Goal: Transaction & Acquisition: Book appointment/travel/reservation

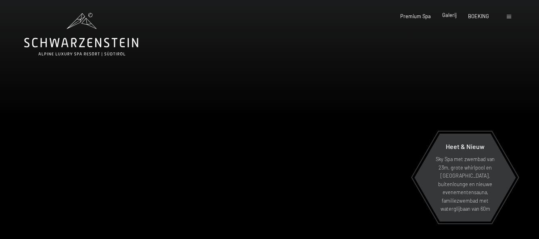
click at [445, 15] on font "Galerij" at bounding box center [449, 15] width 15 height 6
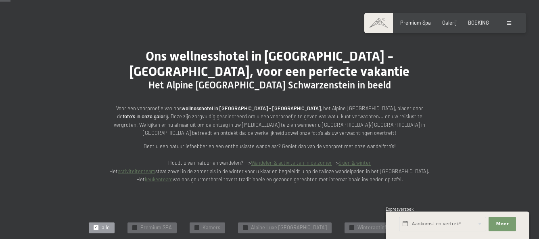
scroll to position [148, 0]
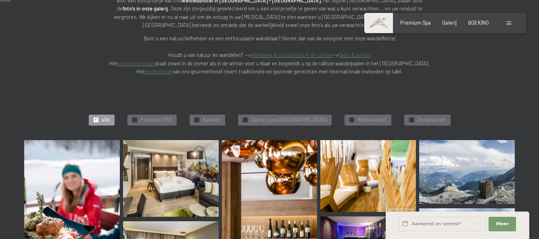
click at [40, 191] on img at bounding box center [72, 211] width 96 height 143
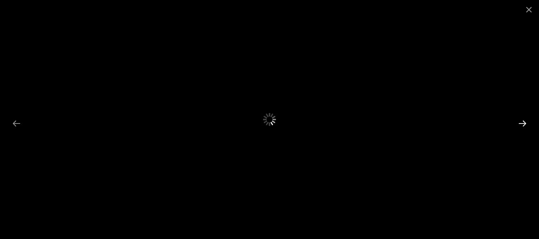
click at [520, 125] on button "Next slide" at bounding box center [522, 123] width 17 height 16
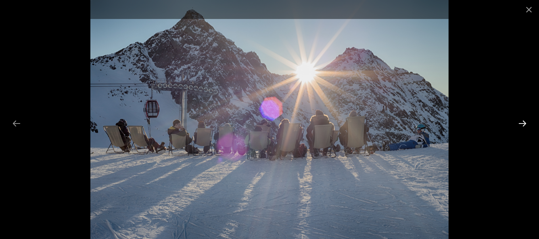
click at [520, 125] on button "Next slide" at bounding box center [522, 123] width 17 height 16
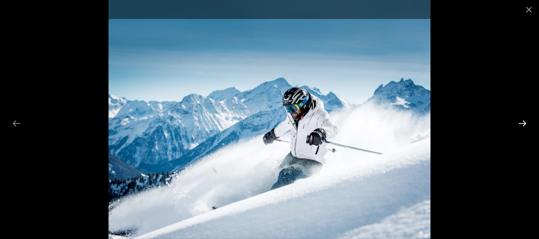
click at [520, 125] on button "Next slide" at bounding box center [522, 123] width 17 height 16
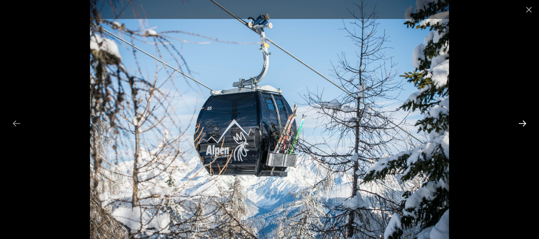
click at [520, 125] on button "Next slide" at bounding box center [522, 123] width 17 height 16
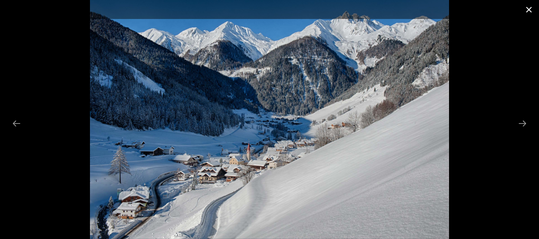
click at [530, 11] on button "Close gallery" at bounding box center [528, 9] width 20 height 19
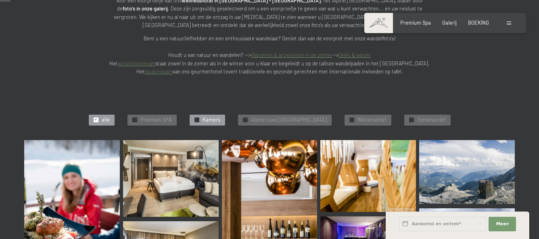
click at [206, 117] on font "Kamers" at bounding box center [211, 119] width 18 height 6
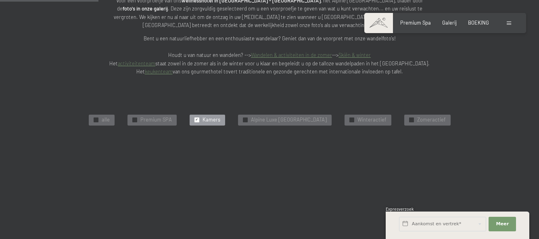
scroll to position [191, 0]
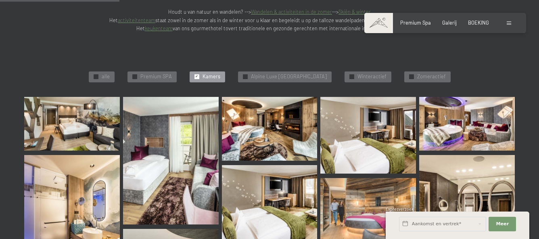
click at [82, 132] on img at bounding box center [72, 124] width 96 height 54
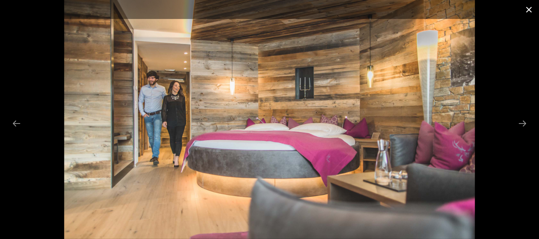
click at [531, 13] on button "Close gallery" at bounding box center [528, 9] width 20 height 19
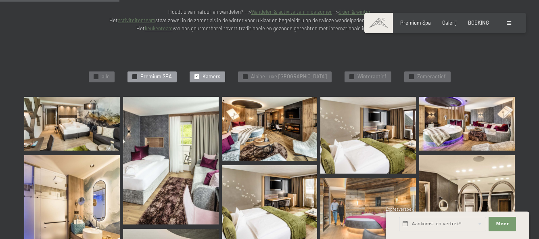
click at [154, 77] on font "Premium SPA" at bounding box center [155, 76] width 31 height 6
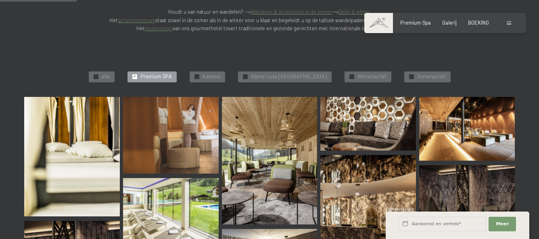
click at [48, 148] on img at bounding box center [72, 156] width 96 height 119
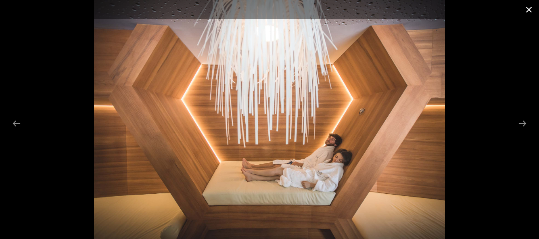
click at [530, 3] on button "Galerij sluiten" at bounding box center [528, 9] width 20 height 19
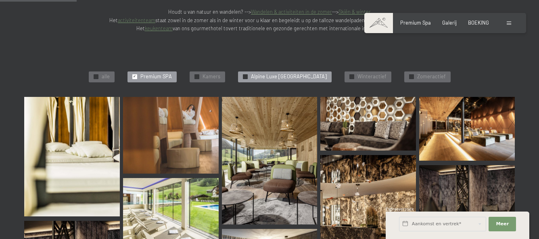
click at [302, 74] on font "Alpine Luxe SPA Resort Schwarzenstein" at bounding box center [289, 76] width 76 height 6
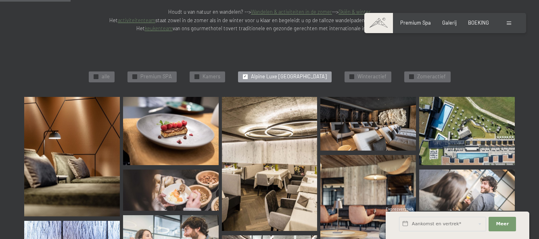
click at [88, 166] on img at bounding box center [72, 156] width 96 height 119
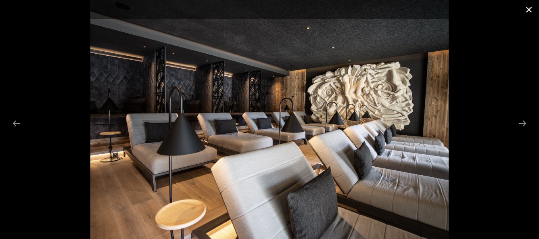
click at [529, 12] on button "Galerij sluiten" at bounding box center [528, 9] width 20 height 19
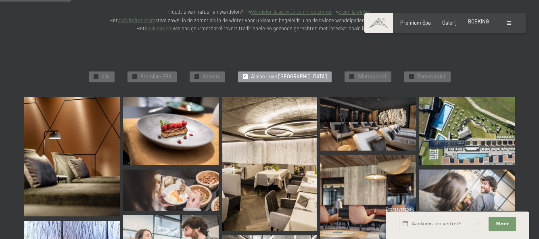
click at [469, 23] on font "BOEKING" at bounding box center [478, 21] width 21 height 6
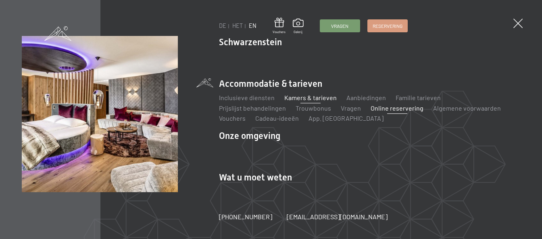
click at [296, 96] on font "Kamers & tarieven" at bounding box center [310, 98] width 52 height 8
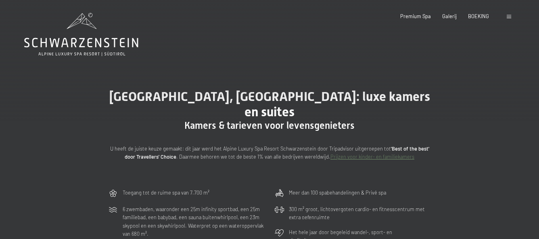
drag, startPoint x: 538, startPoint y: 20, endPoint x: 540, endPoint y: 30, distance: 10.7
click at [418, 16] on font "Premium Spa" at bounding box center [415, 15] width 31 height 6
